Goal: Transaction & Acquisition: Purchase product/service

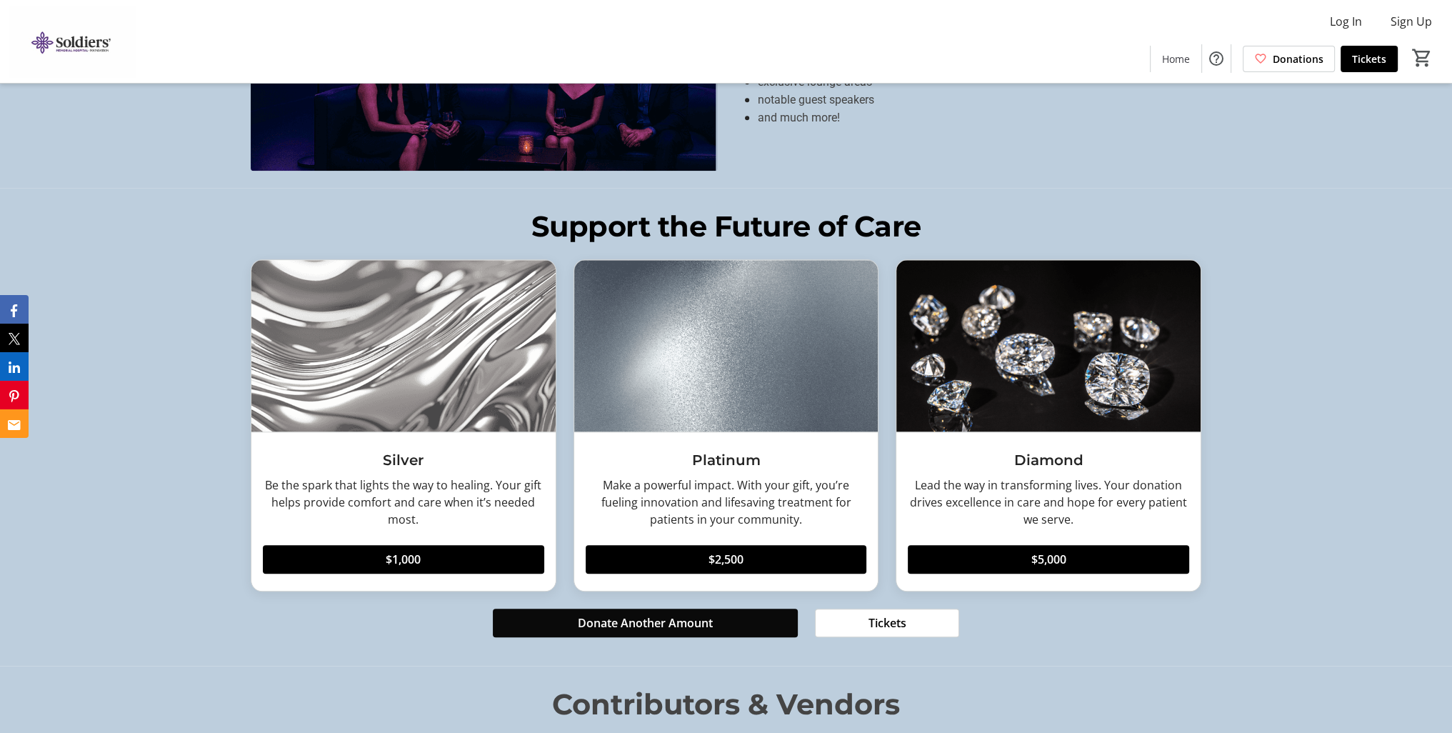
scroll to position [1655, 0]
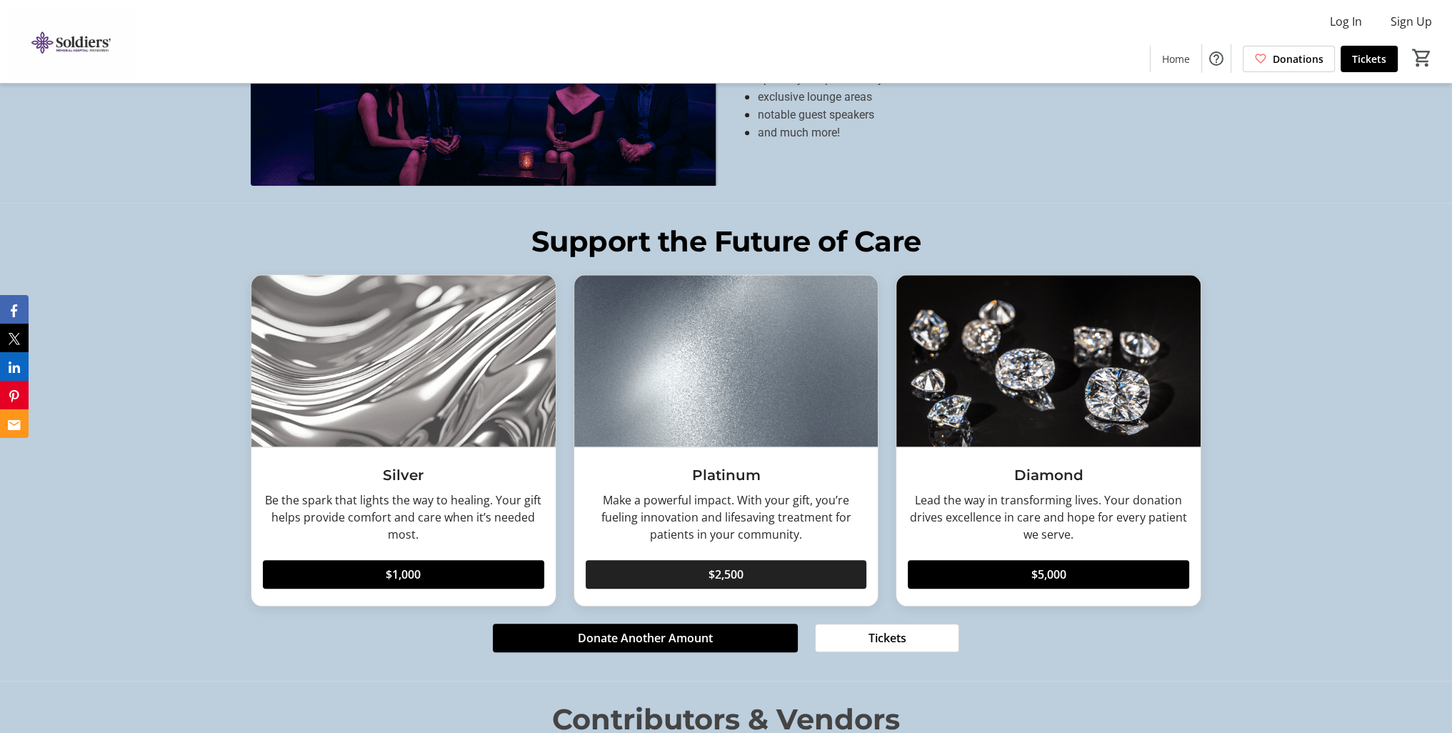
click at [766, 565] on span at bounding box center [726, 574] width 281 height 34
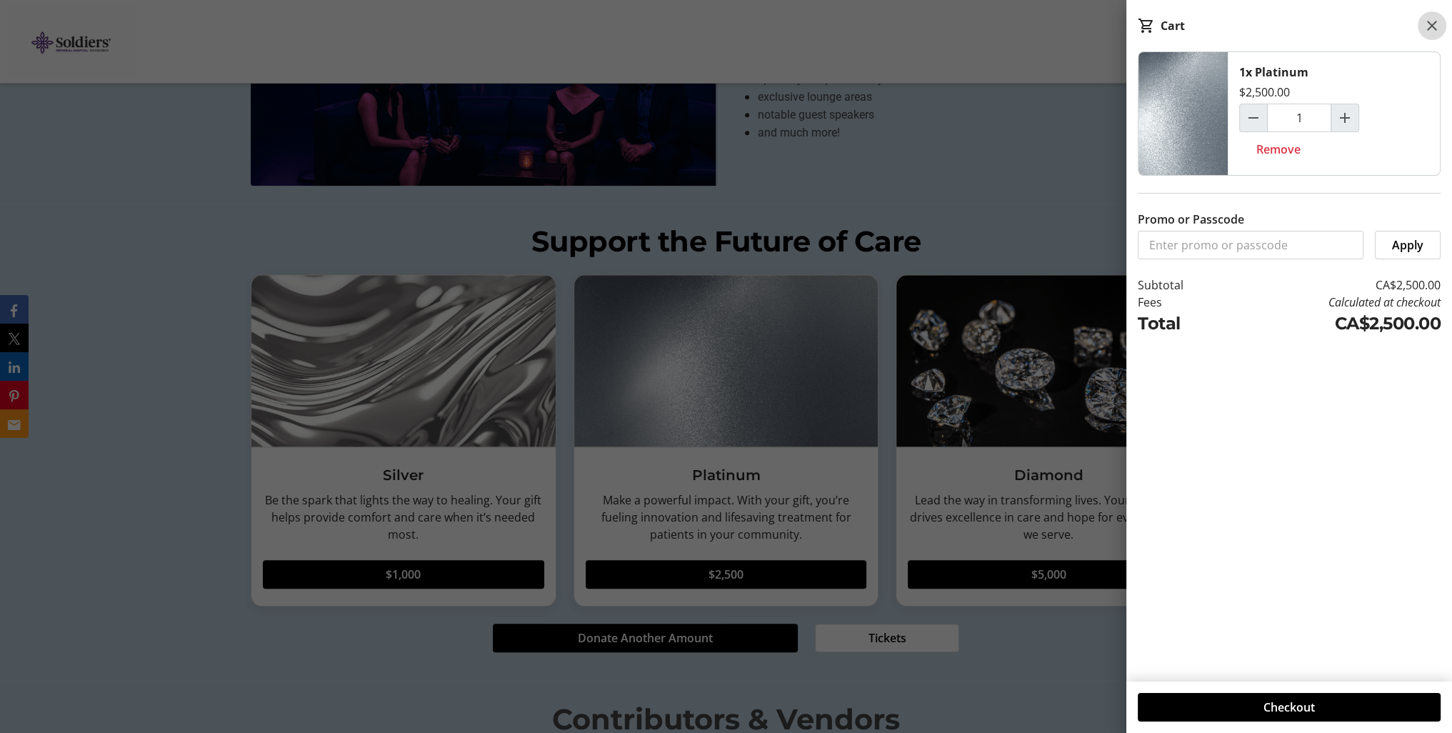
click at [1428, 24] on mat-icon at bounding box center [1432, 25] width 17 height 17
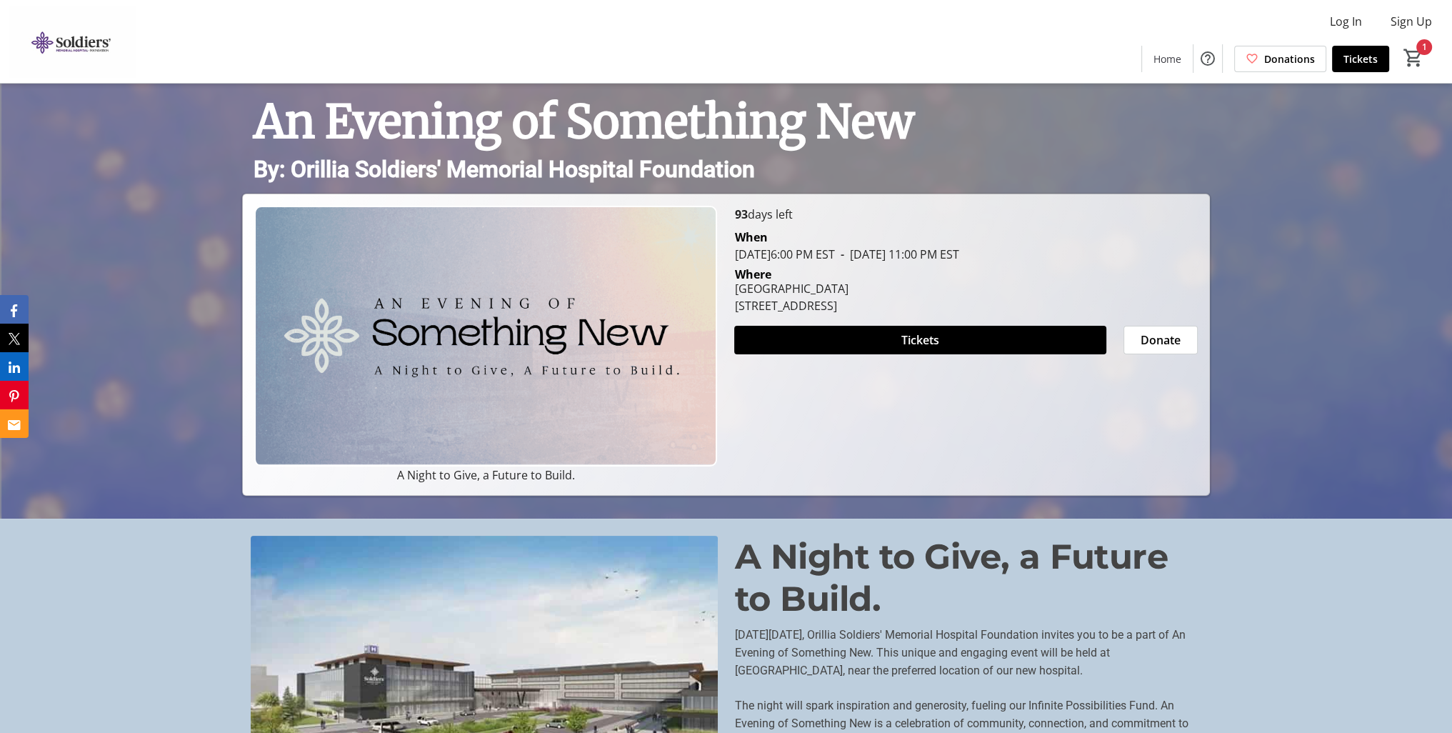
scroll to position [0, 0]
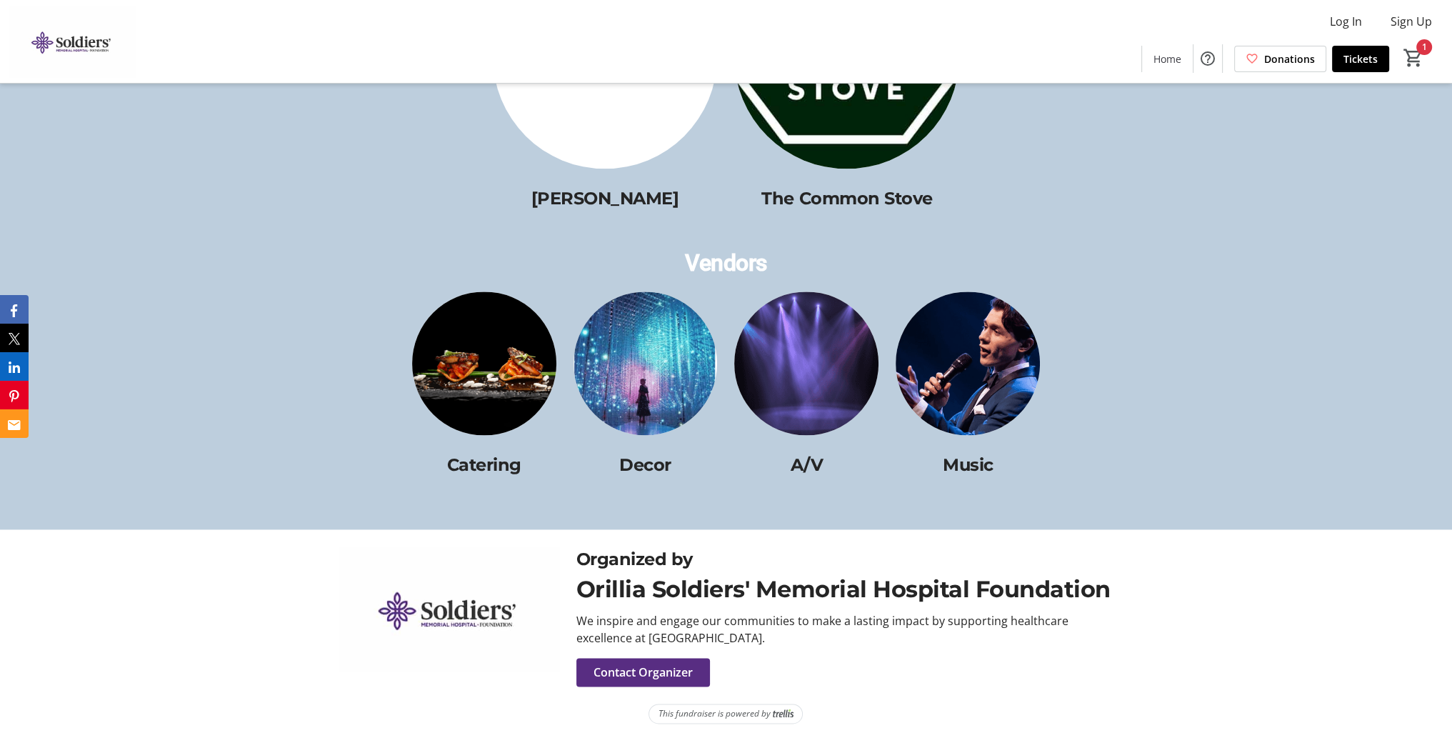
scroll to position [2512, 0]
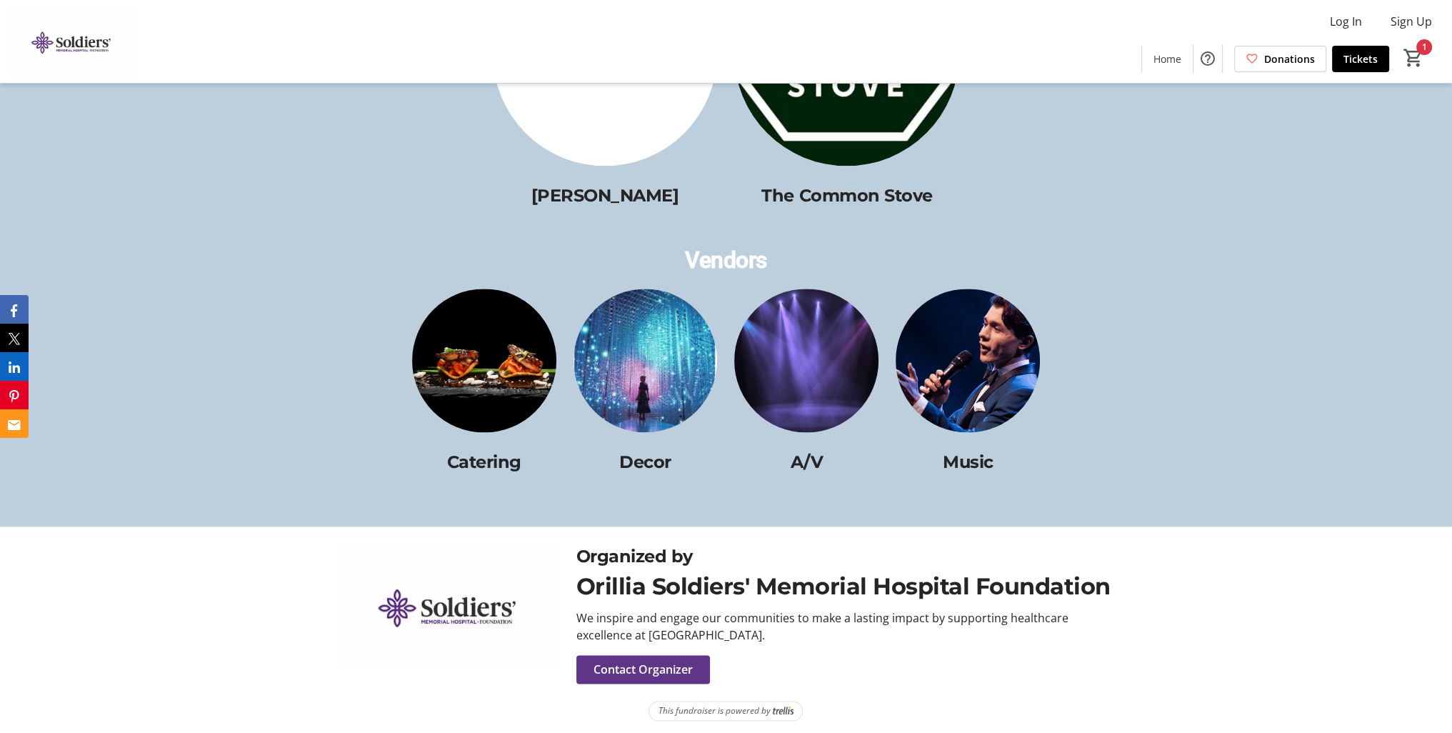
click at [667, 661] on span "Contact Organizer" at bounding box center [643, 669] width 99 height 17
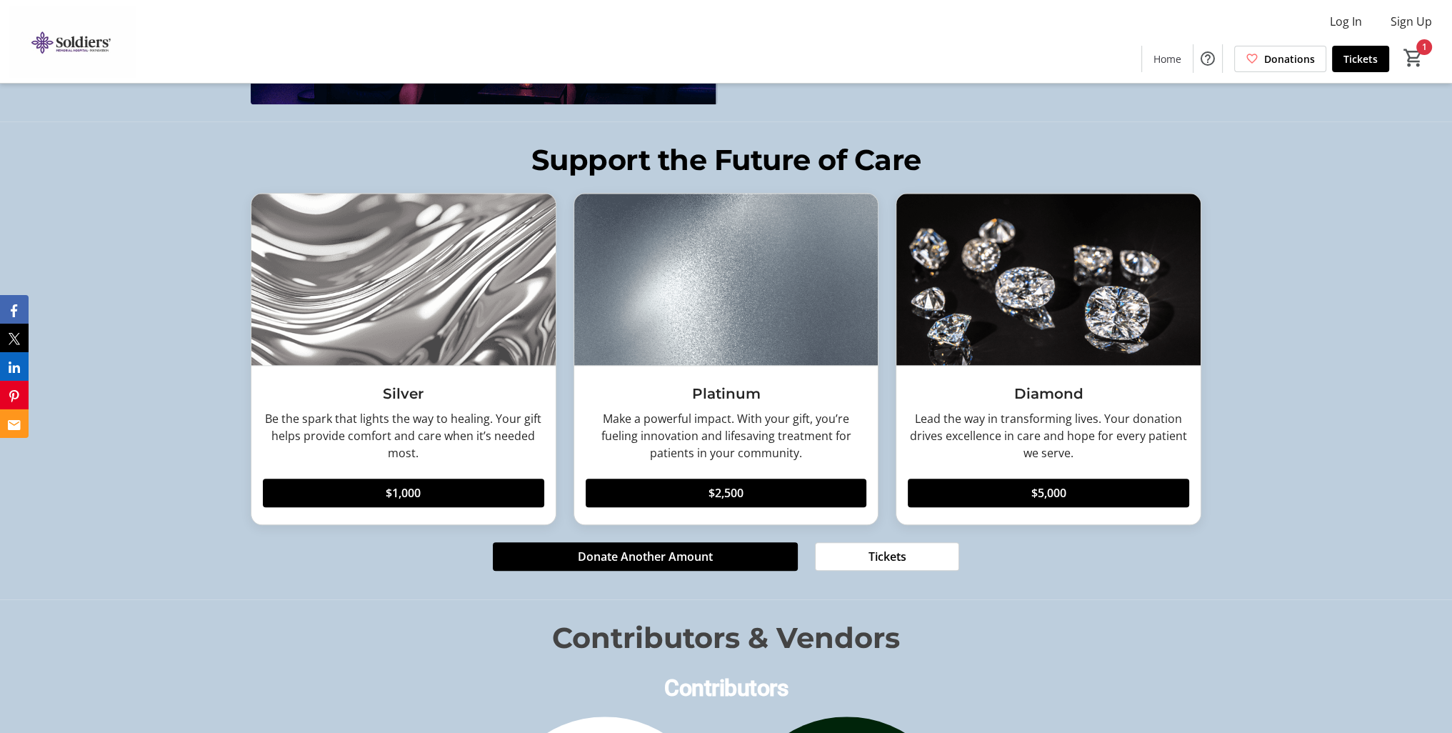
scroll to position [1726, 0]
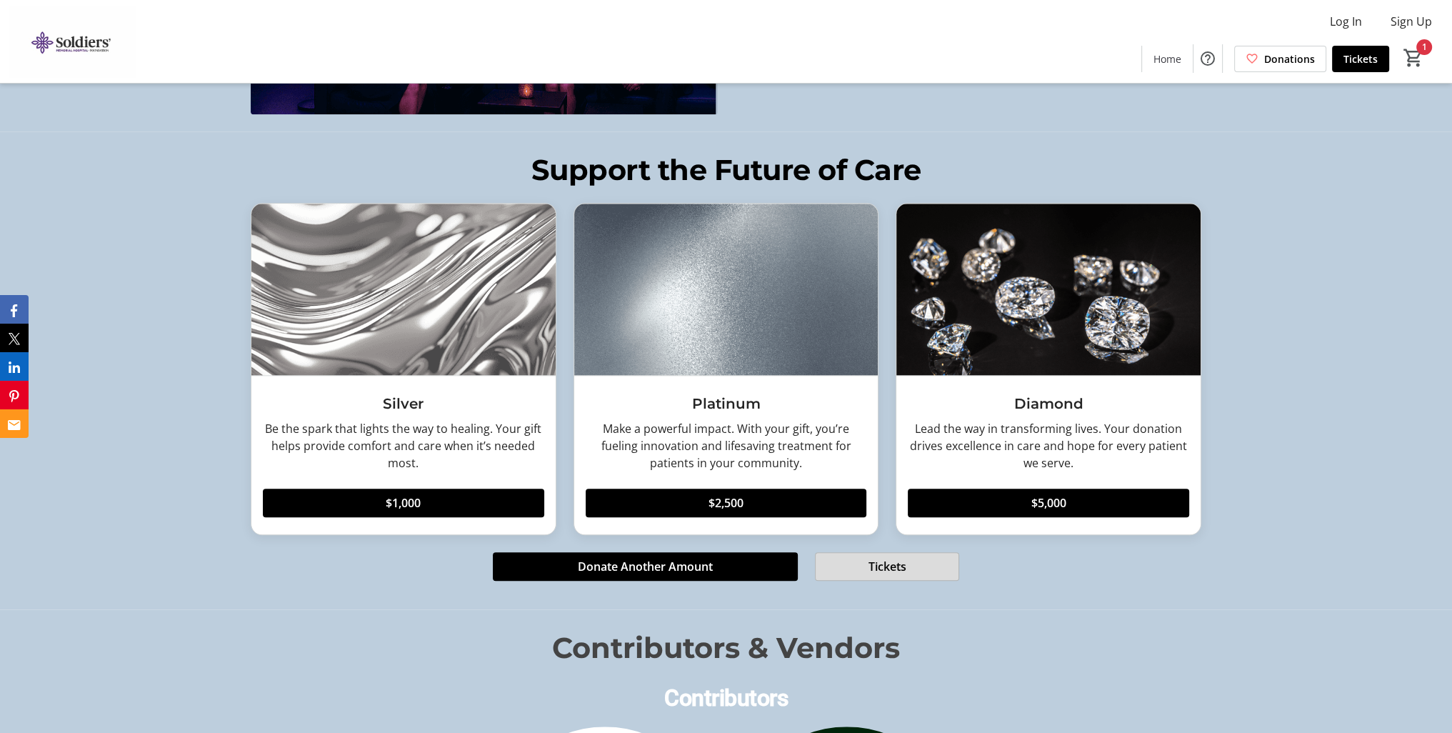
click at [905, 559] on span "Tickets" at bounding box center [888, 566] width 38 height 17
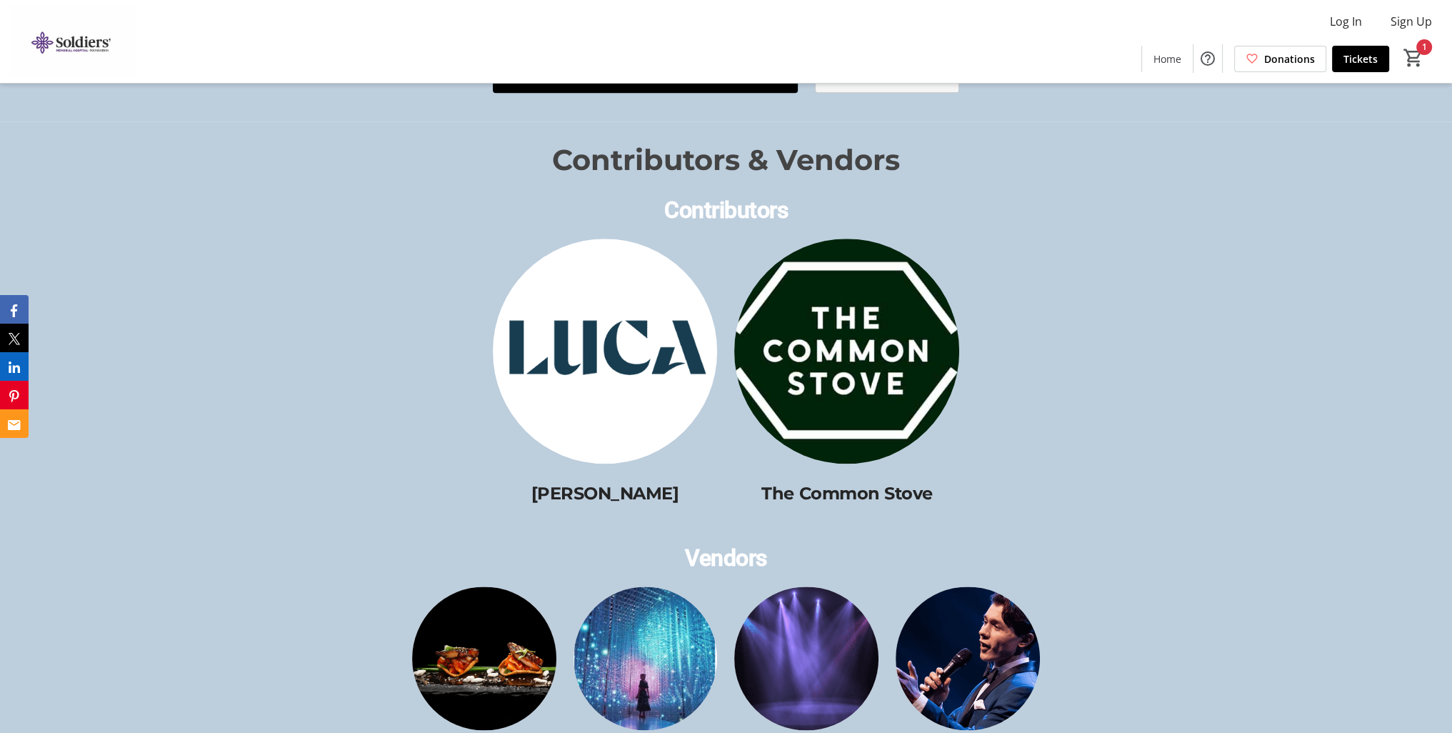
scroll to position [2298, 0]
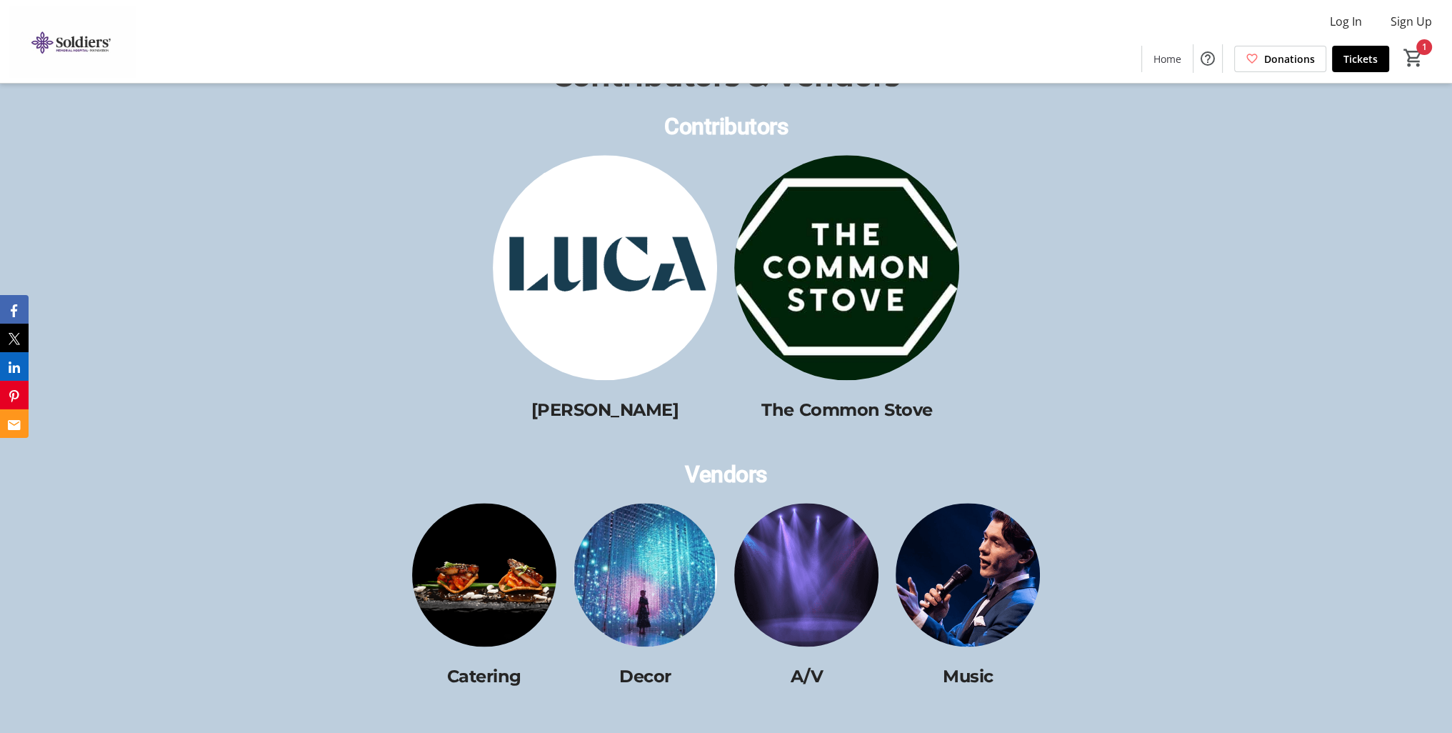
click at [508, 575] on img at bounding box center [484, 575] width 144 height 144
click at [681, 576] on img at bounding box center [646, 575] width 144 height 144
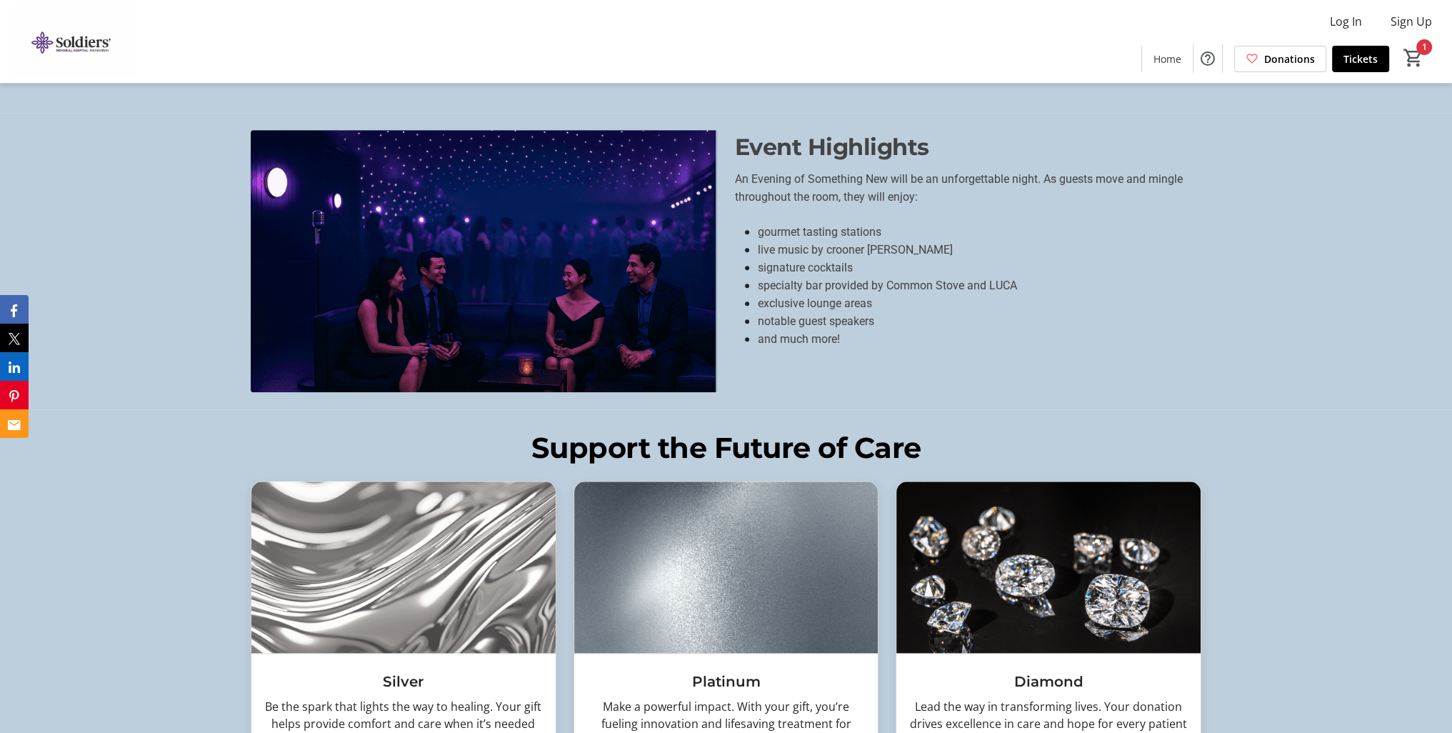
scroll to position [1441, 0]
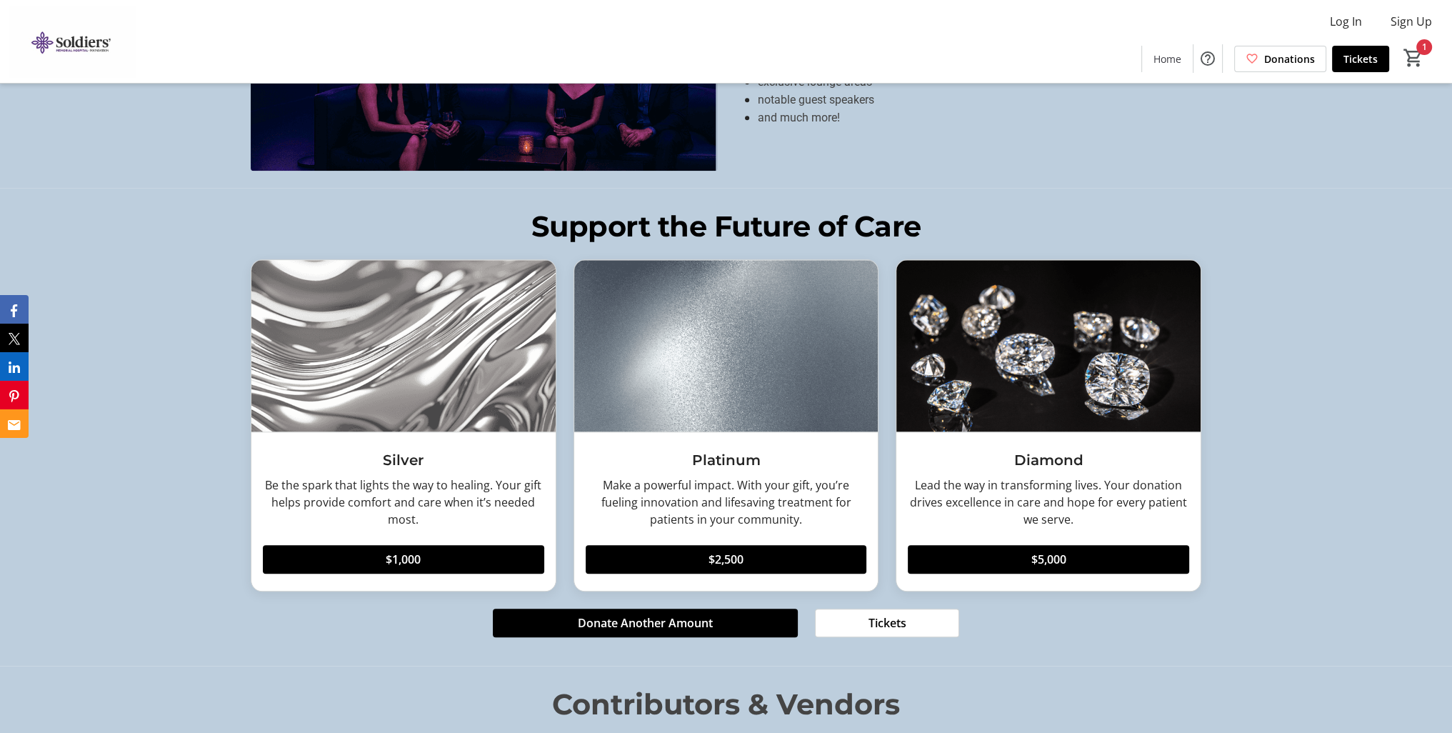
scroll to position [1786, 0]
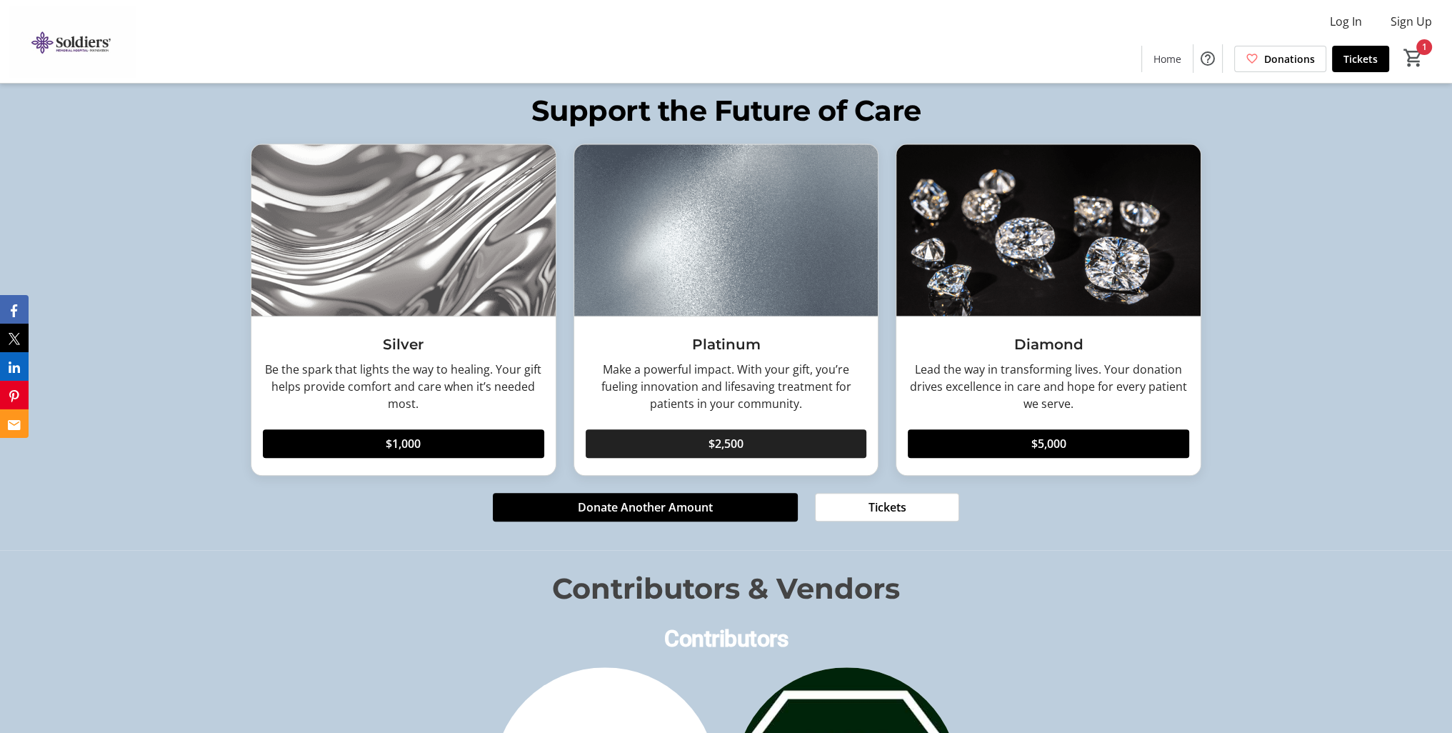
click at [757, 437] on span at bounding box center [726, 443] width 281 height 34
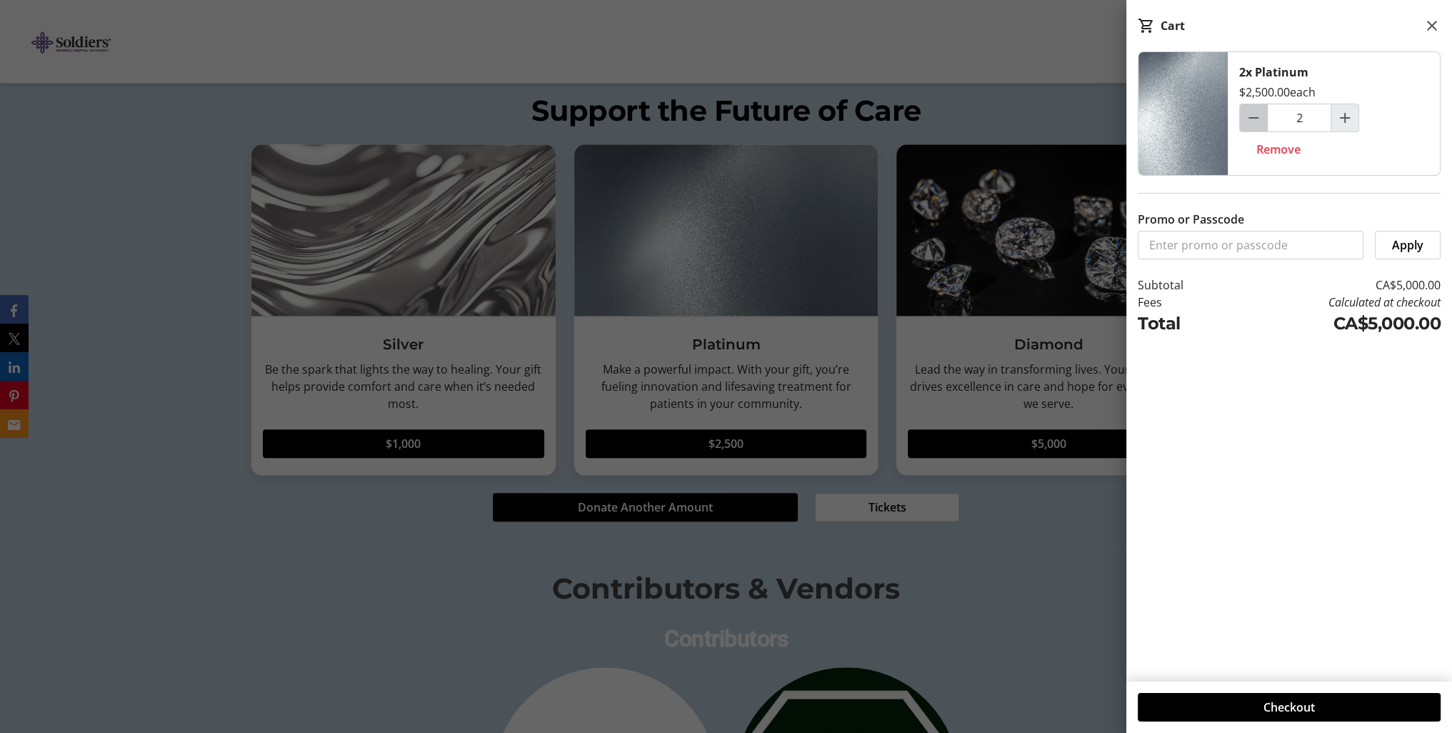
click at [1253, 115] on mat-icon "Decrement by one" at bounding box center [1253, 117] width 17 height 17
click at [1341, 111] on mat-icon "Increment by one" at bounding box center [1344, 117] width 17 height 17
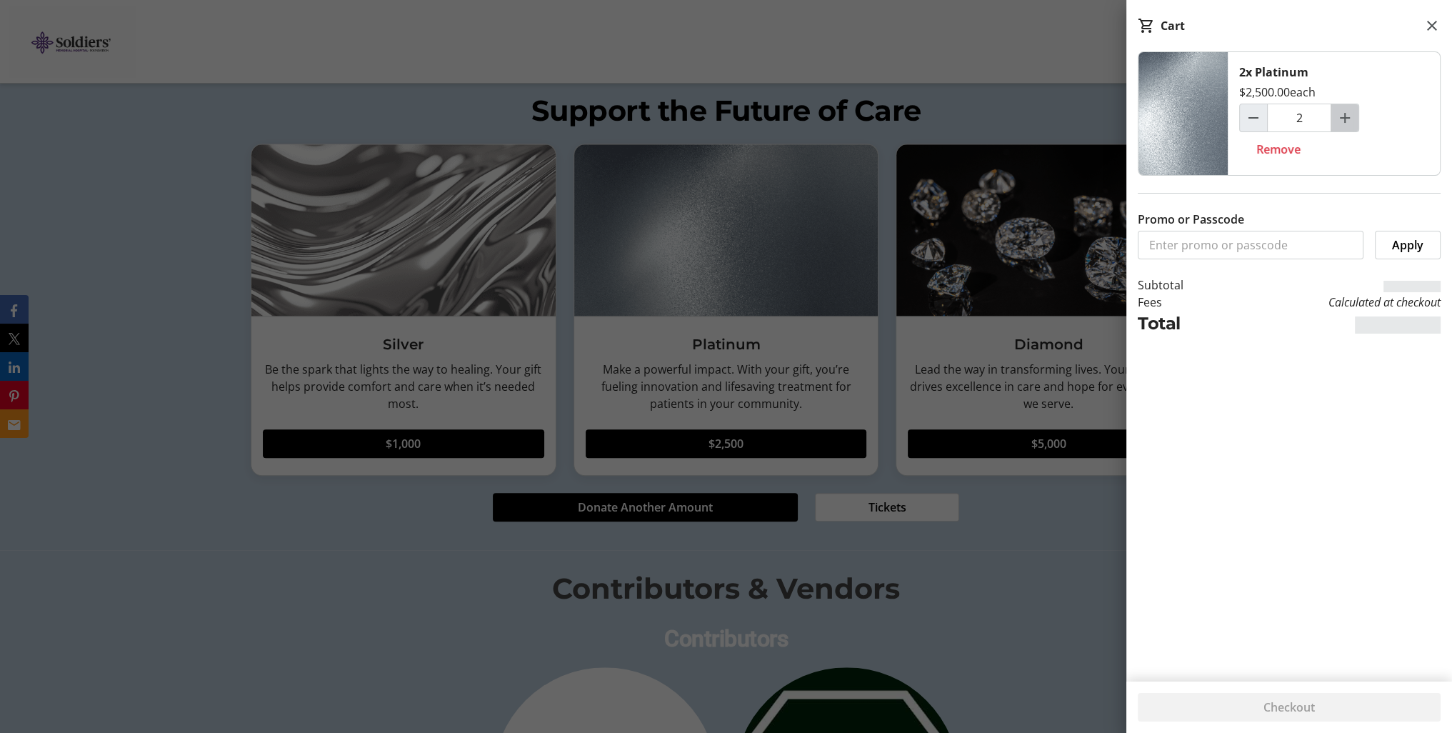
click at [1341, 111] on mat-icon "Increment by one" at bounding box center [1344, 117] width 17 height 17
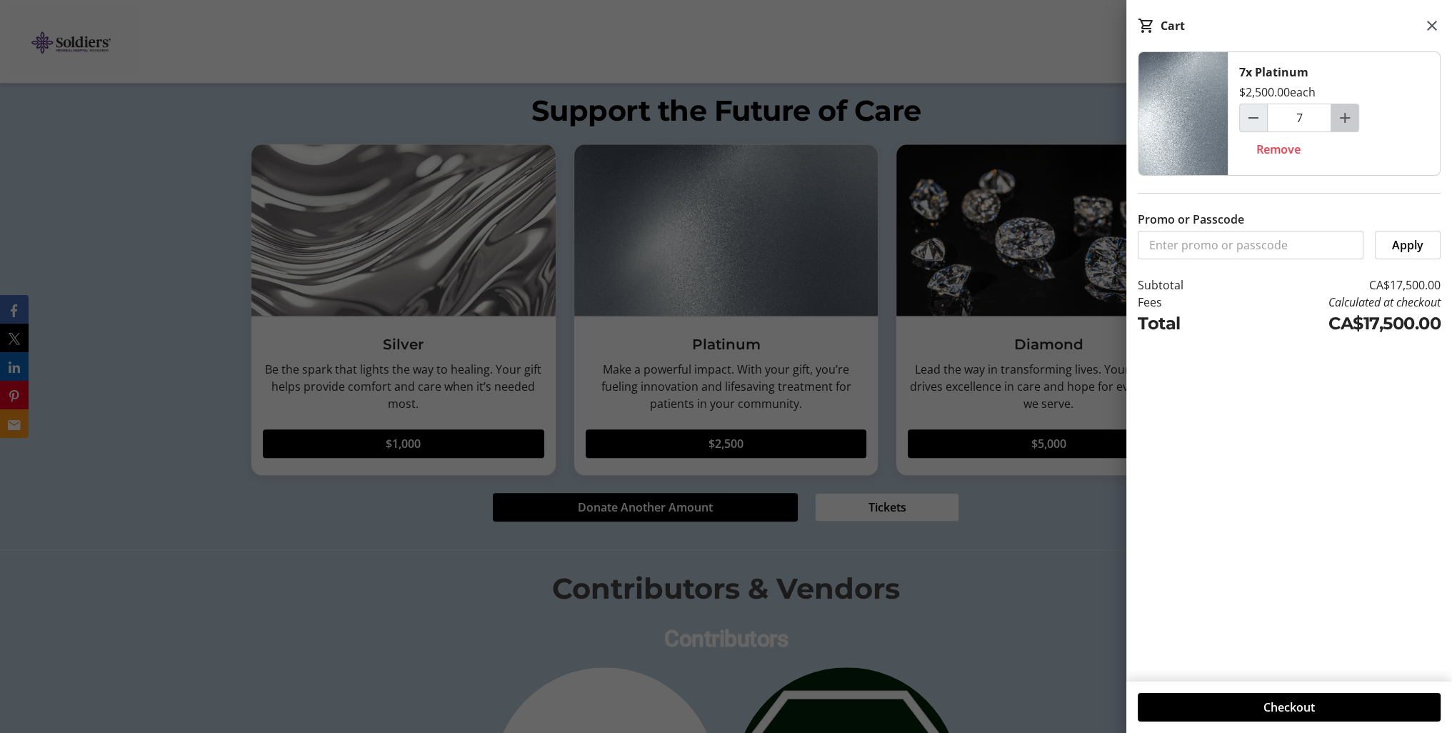
click at [1341, 111] on mat-icon "Increment by one" at bounding box center [1344, 117] width 17 height 17
click at [1430, 24] on mat-icon at bounding box center [1432, 25] width 17 height 17
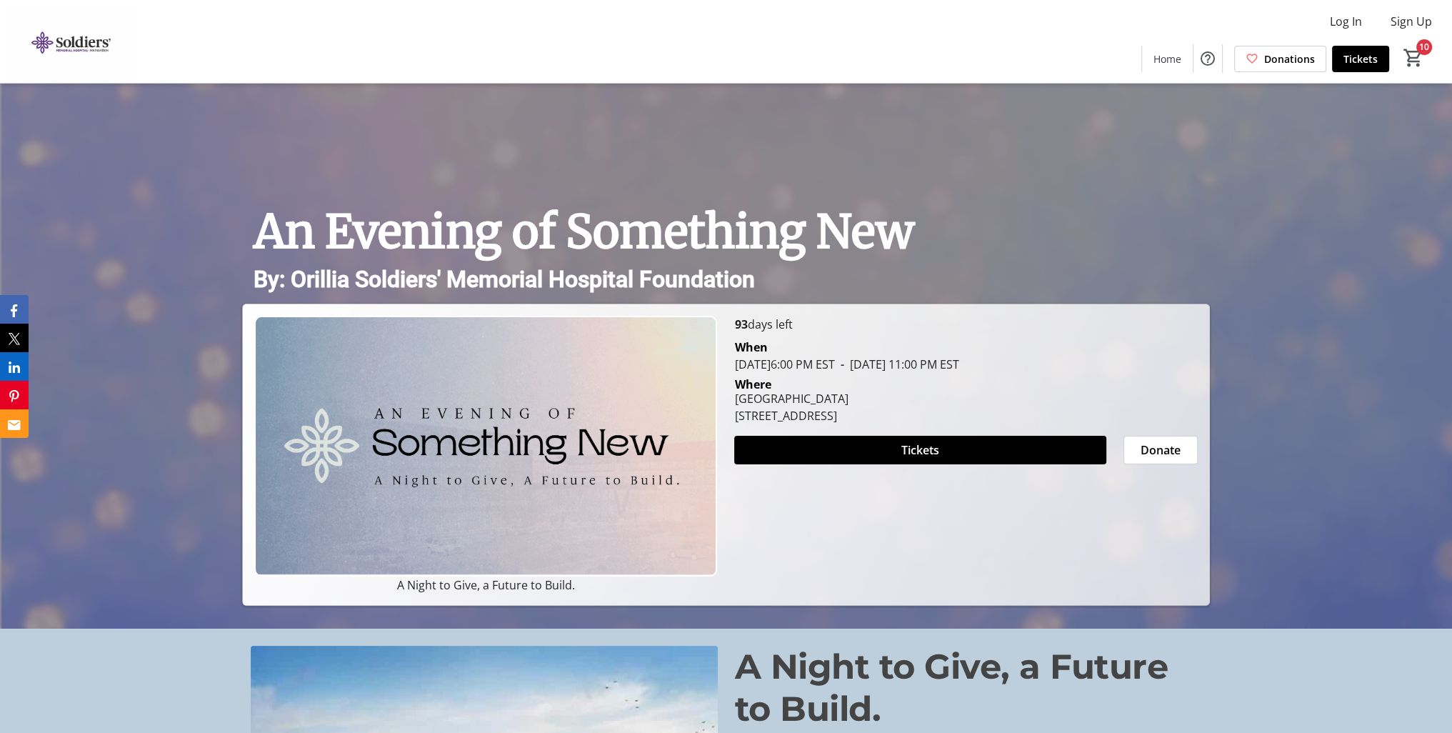
scroll to position [0, 0]
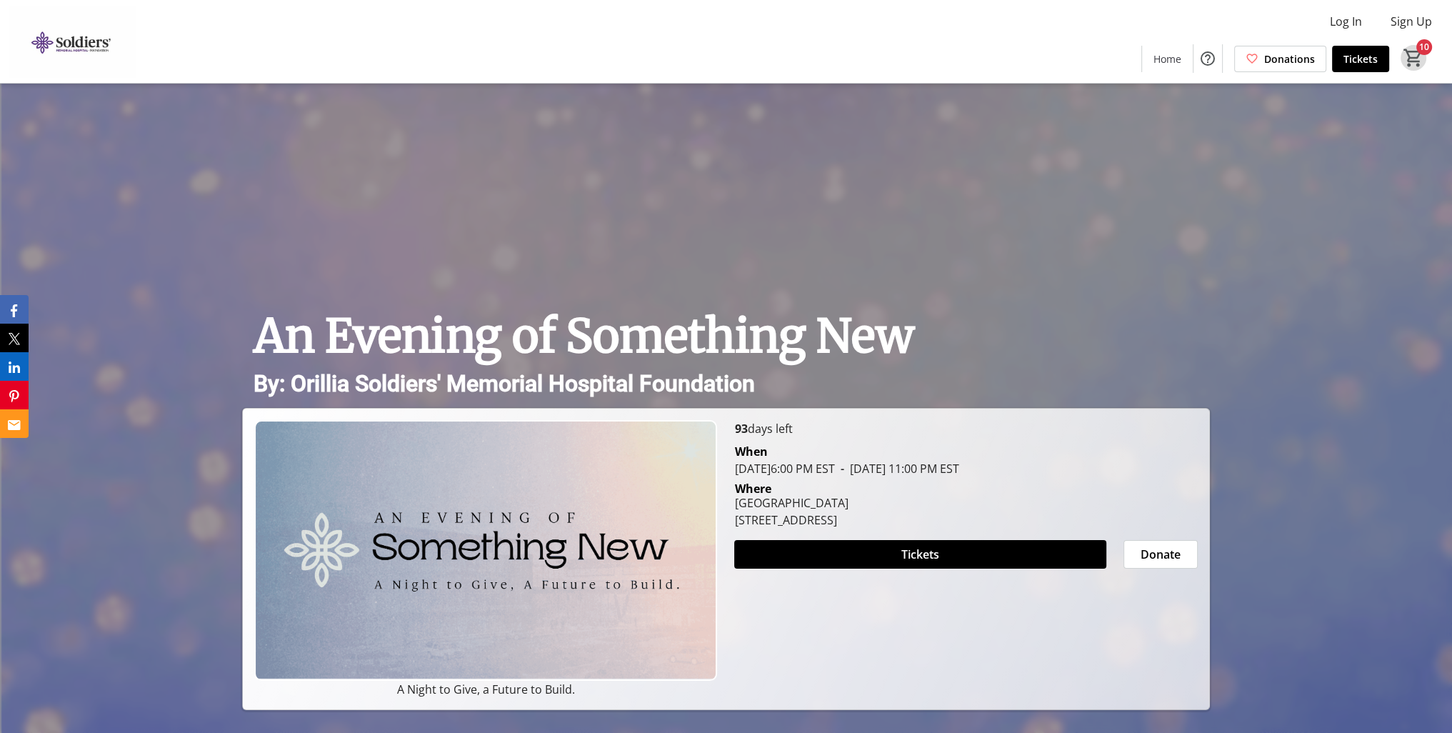
click at [1421, 55] on mat-icon "10" at bounding box center [1413, 57] width 21 height 21
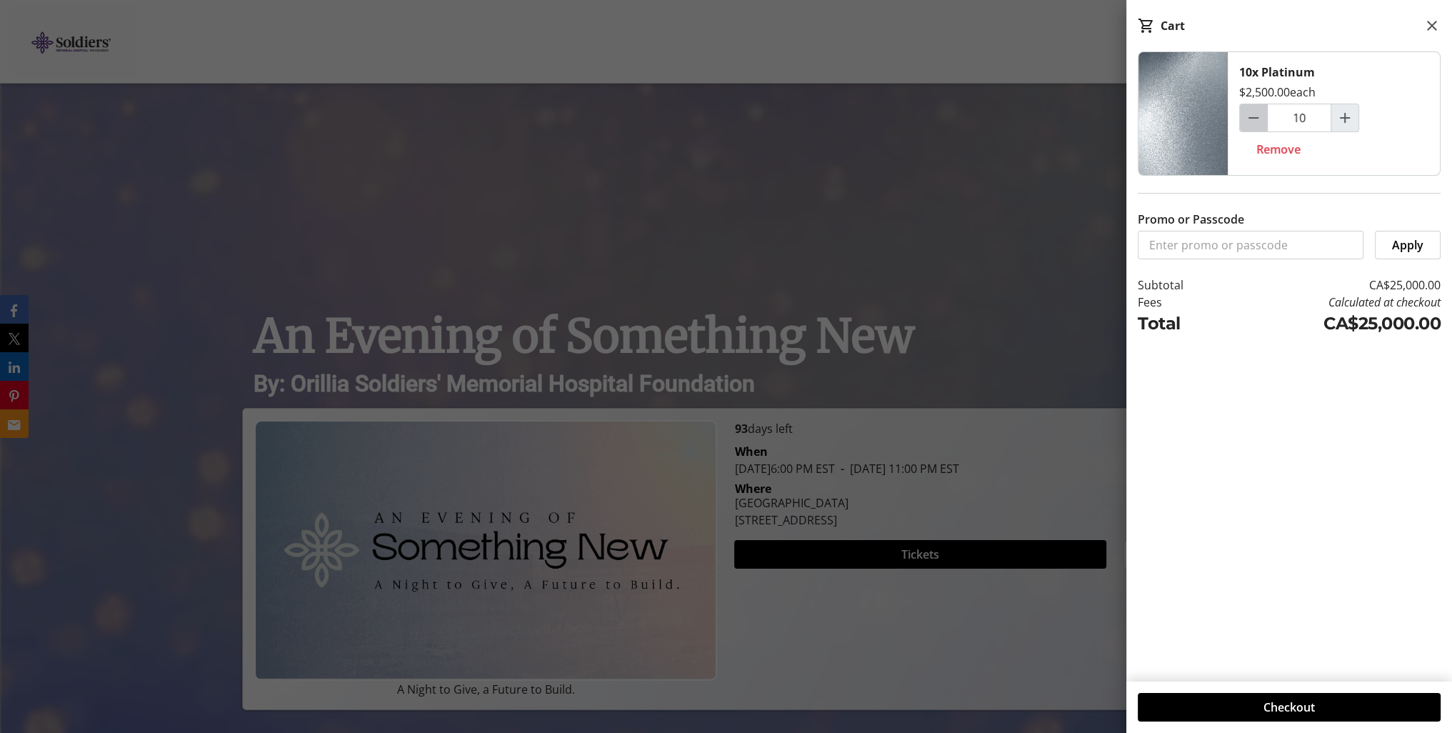
click at [1253, 114] on mat-icon "Decrement by one" at bounding box center [1253, 117] width 17 height 17
click at [1253, 115] on mat-icon "Decrement by one" at bounding box center [1253, 117] width 17 height 17
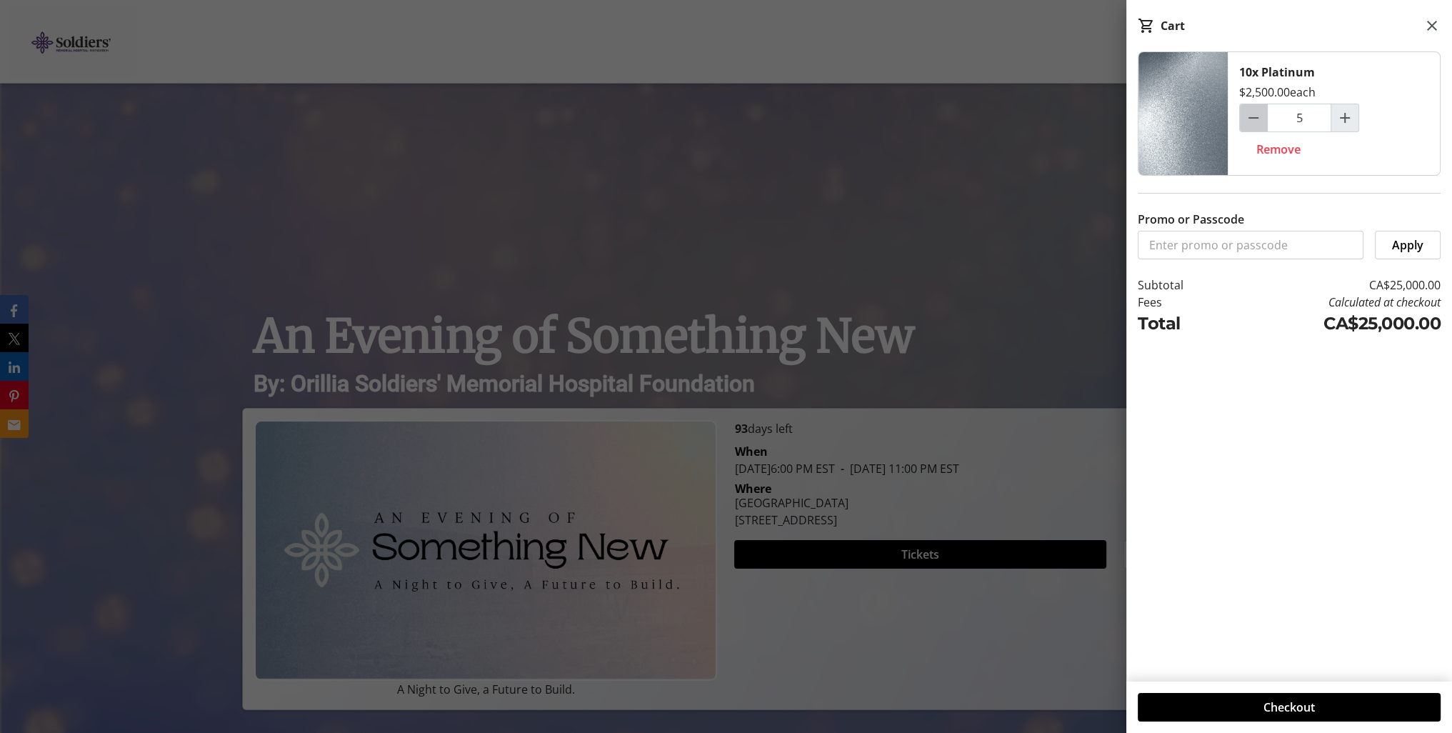
click at [1253, 115] on mat-icon "Decrement by one" at bounding box center [1253, 117] width 17 height 17
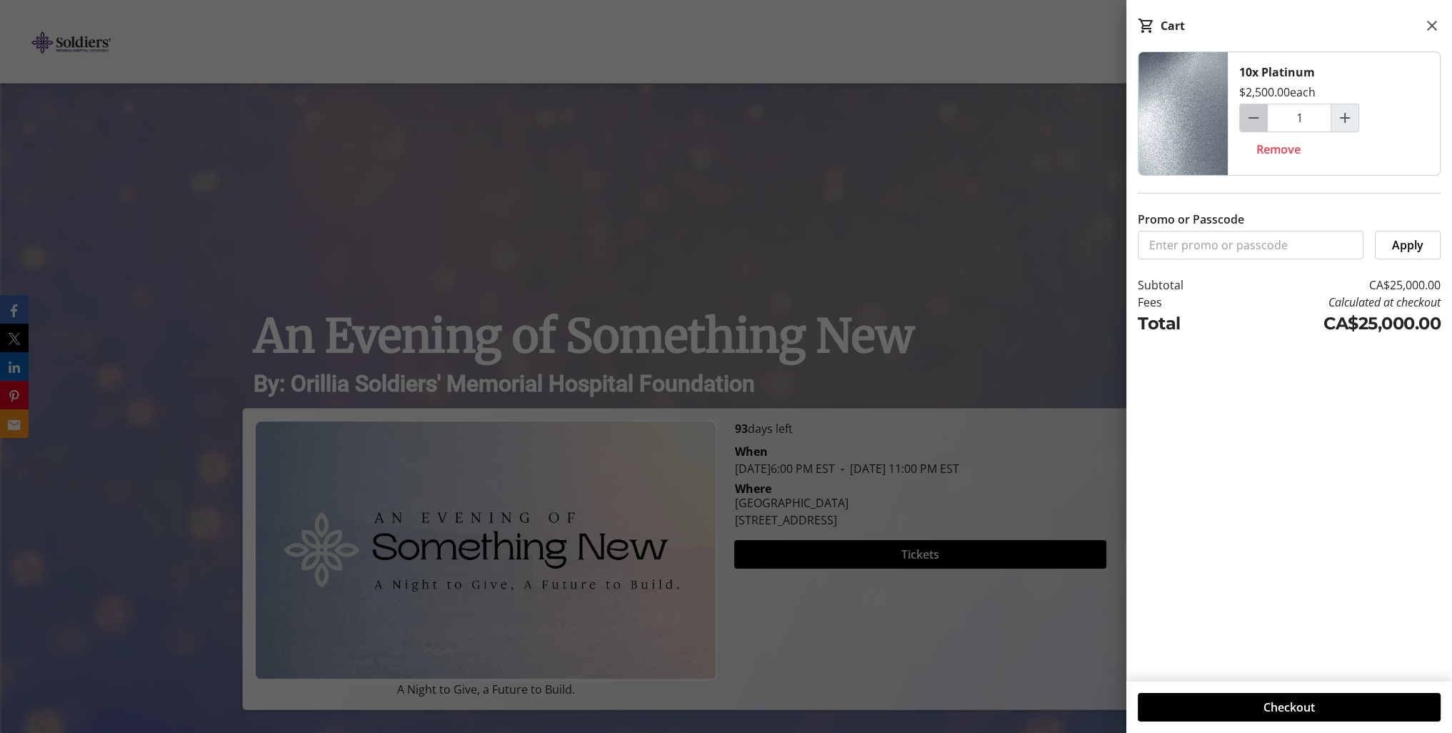
type input "0"
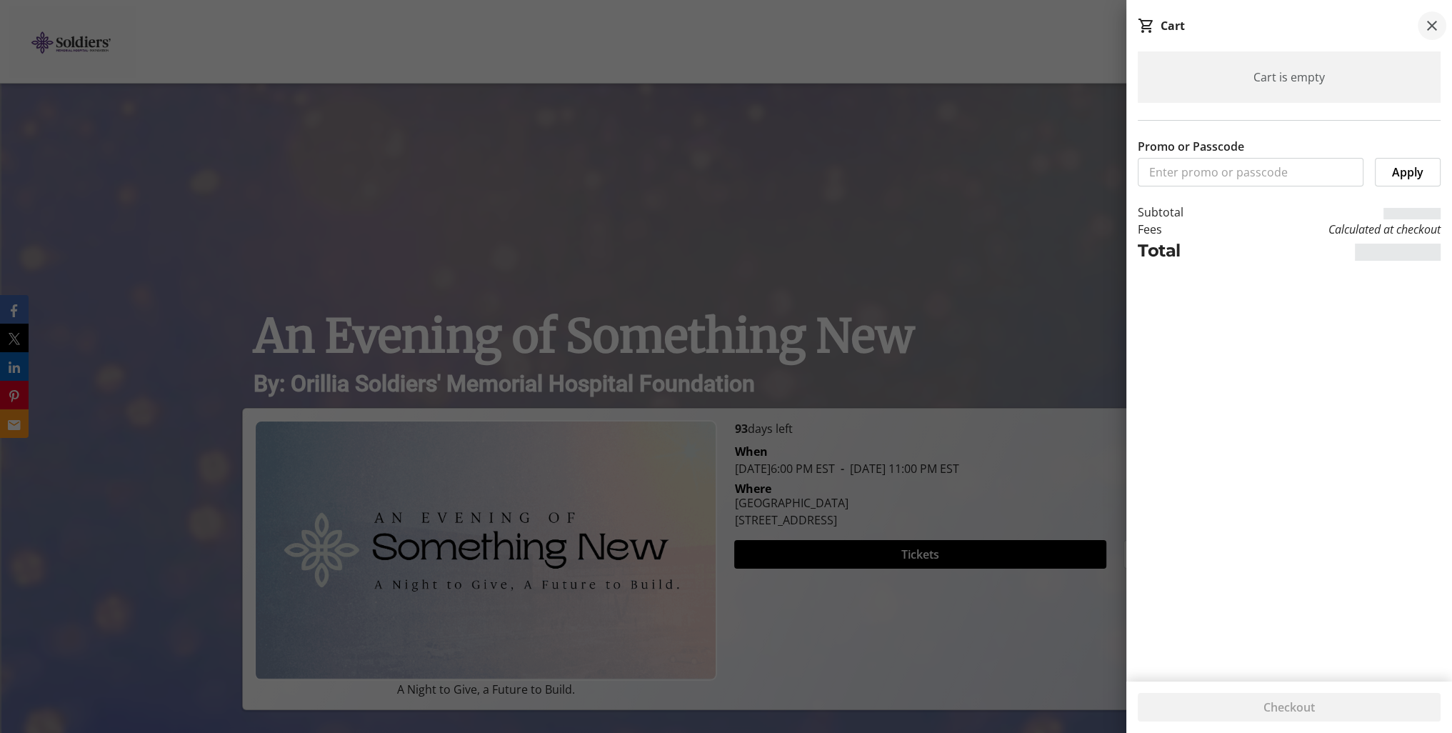
click at [1431, 24] on mat-icon at bounding box center [1432, 25] width 17 height 17
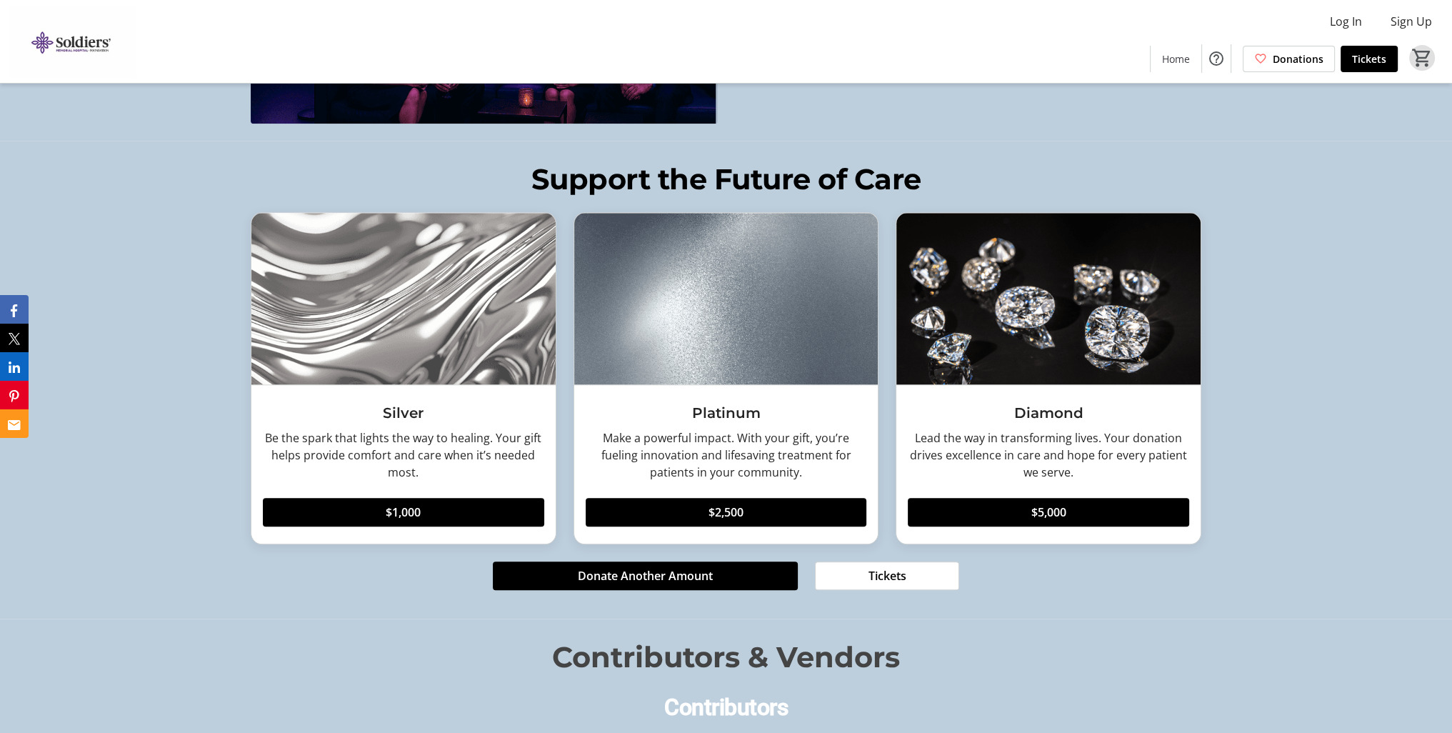
scroll to position [1726, 0]
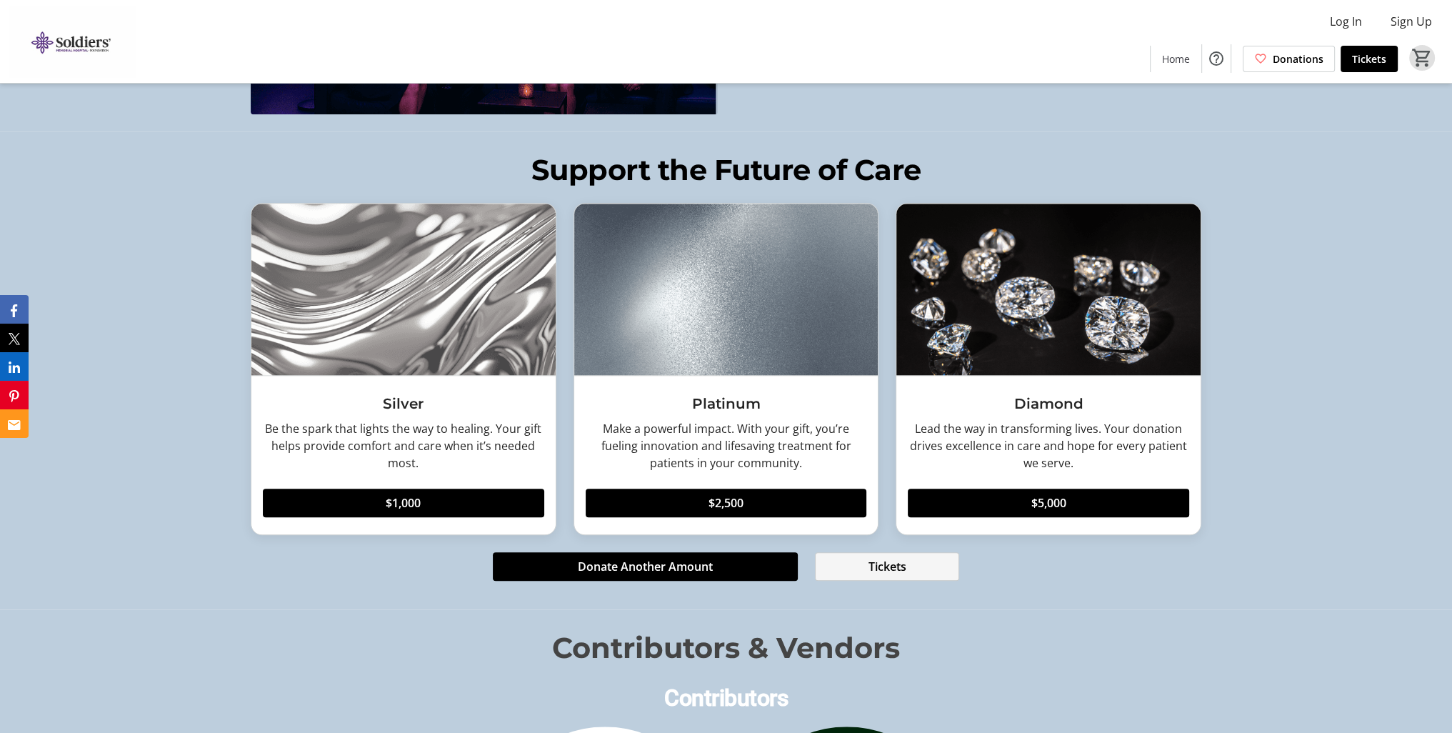
click at [872, 558] on span "Tickets" at bounding box center [888, 566] width 38 height 17
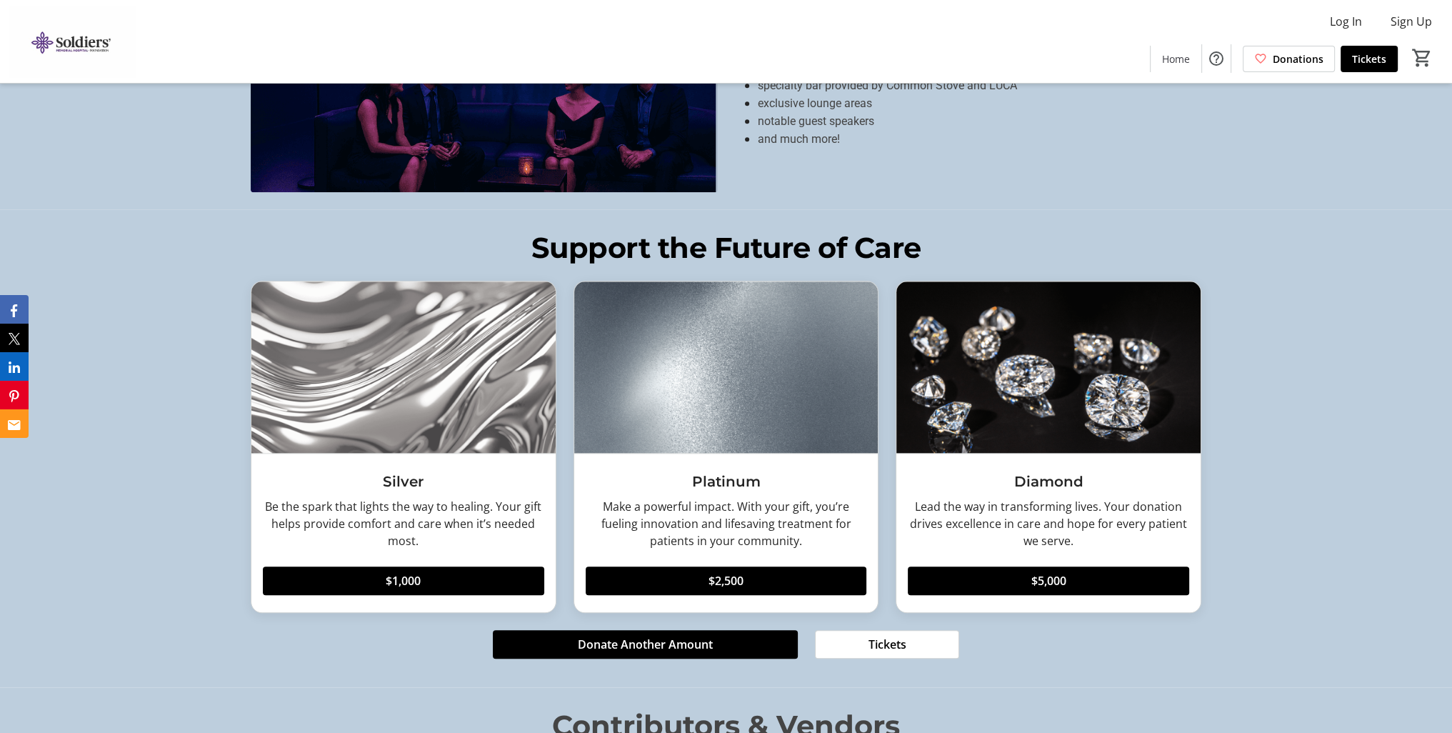
scroll to position [1726, 0]
